Goal: Information Seeking & Learning: Learn about a topic

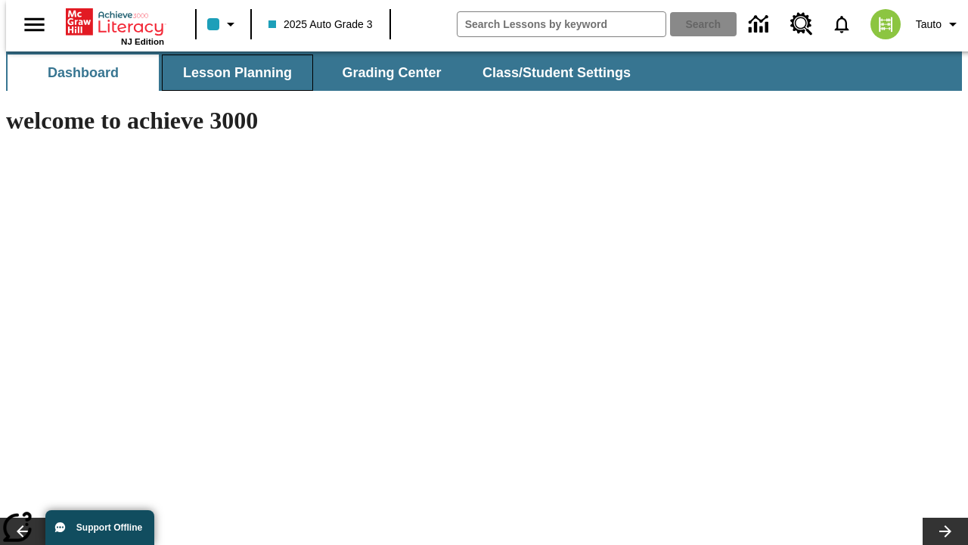
click at [231, 73] on button "Lesson Planning" at bounding box center [237, 72] width 151 height 36
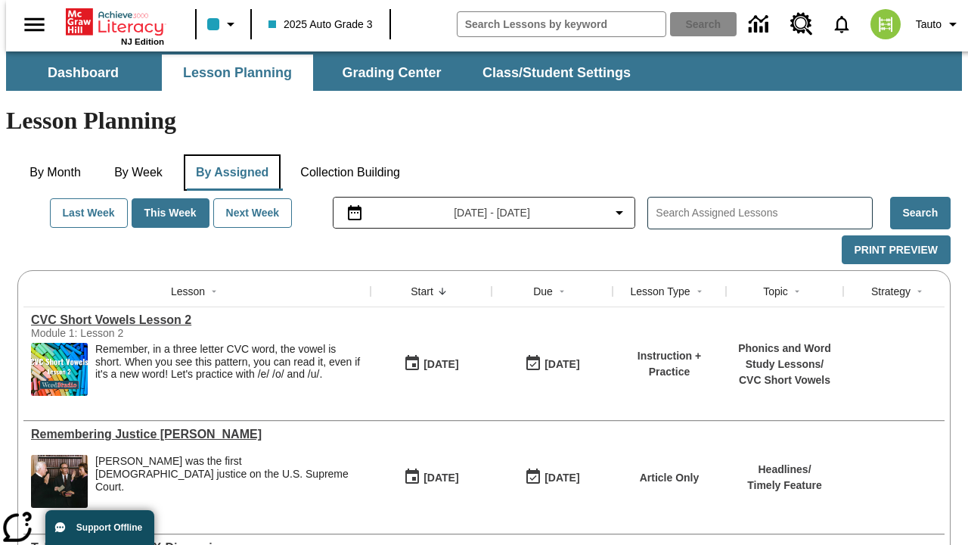
click at [228, 154] on button "By Assigned" at bounding box center [232, 172] width 97 height 36
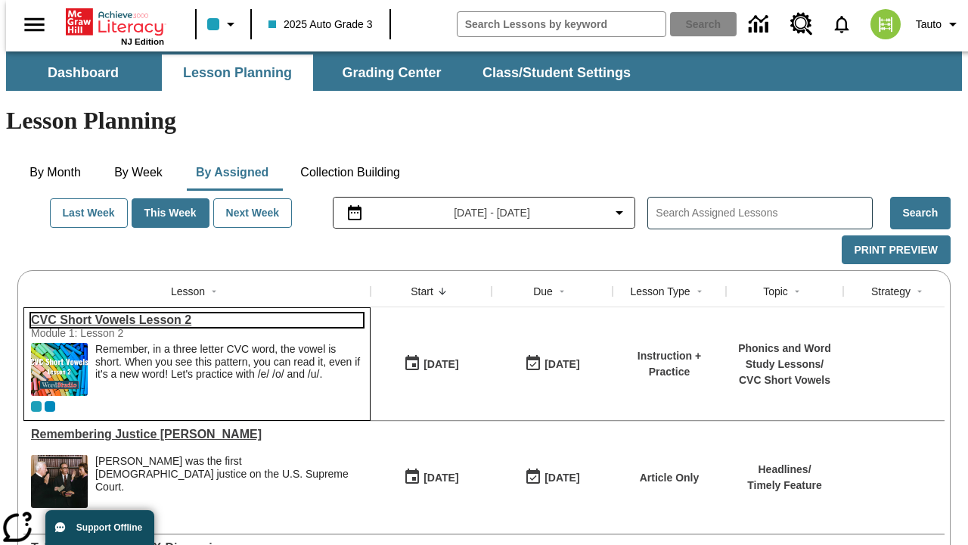
click at [191, 313] on link "CVC Short Vowels Lesson 2" at bounding box center [197, 320] width 332 height 14
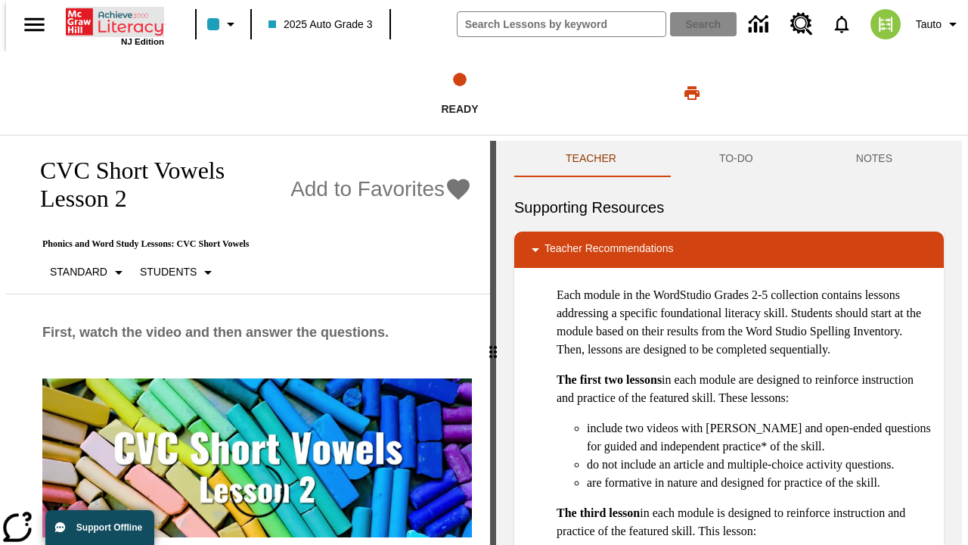
click at [109, 20] on icon "Home" at bounding box center [116, 22] width 101 height 30
